Goal: Check status: Check status

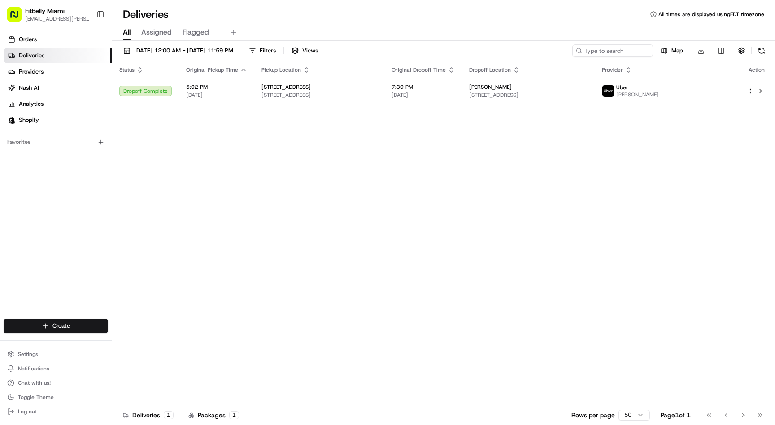
click at [56, 50] on link "Deliveries" at bounding box center [58, 55] width 108 height 14
